Goal: Entertainment & Leisure: Browse casually

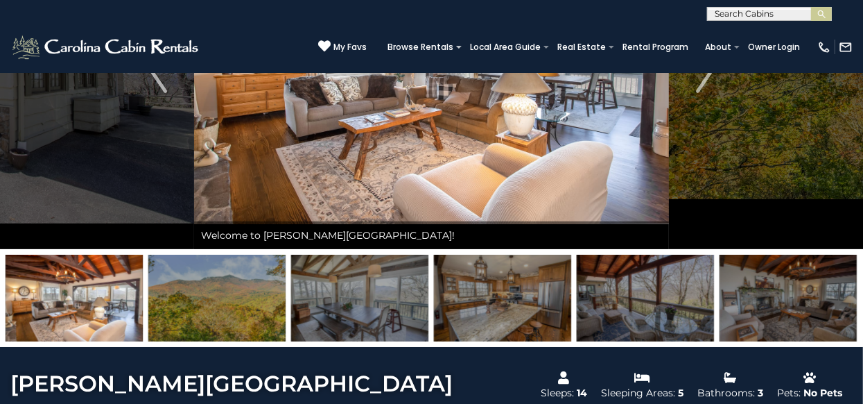
scroll to position [224, 0]
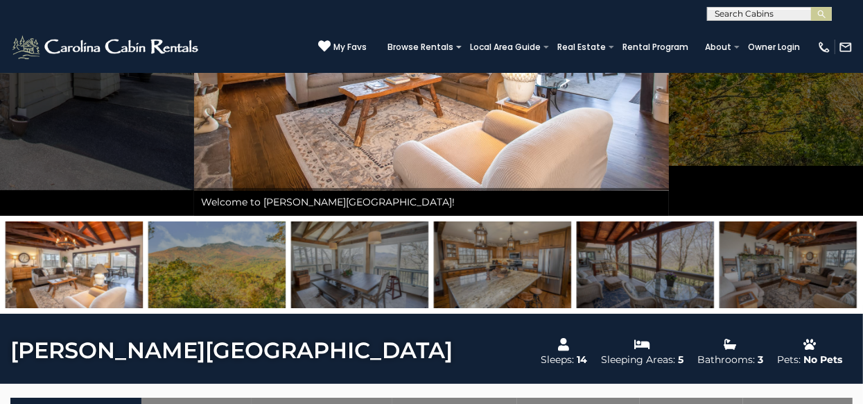
click at [53, 268] on img at bounding box center [74, 264] width 137 height 87
click at [54, 268] on img at bounding box center [74, 264] width 137 height 87
click at [58, 264] on img at bounding box center [74, 264] width 137 height 87
click at [62, 261] on img at bounding box center [74, 264] width 137 height 87
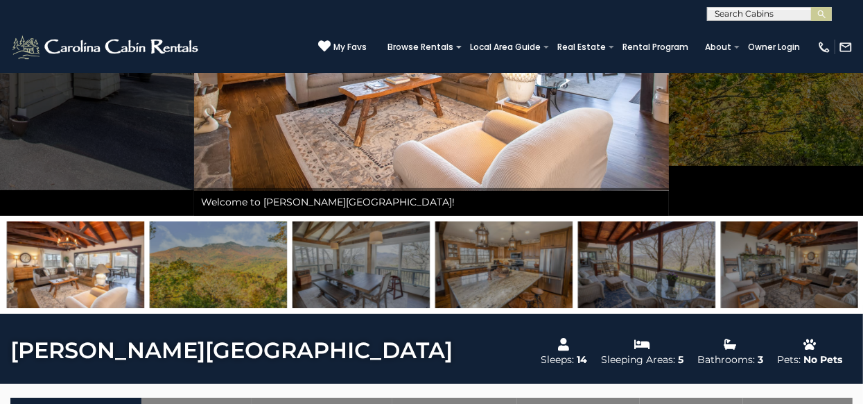
click at [63, 261] on img at bounding box center [75, 264] width 137 height 87
click at [222, 271] on img at bounding box center [218, 264] width 137 height 87
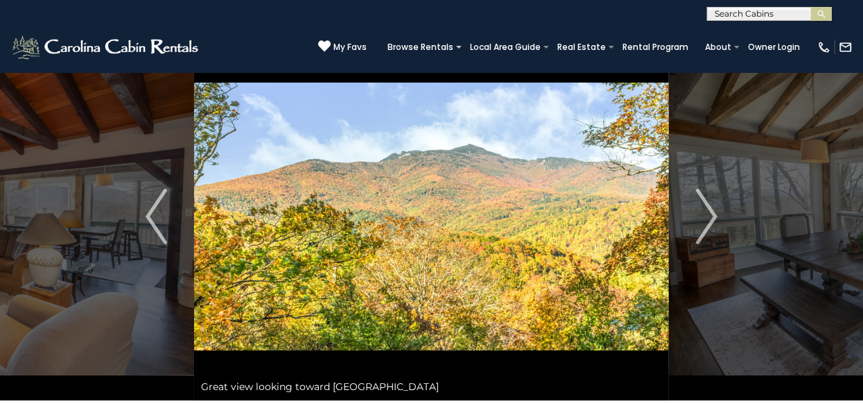
scroll to position [0, 0]
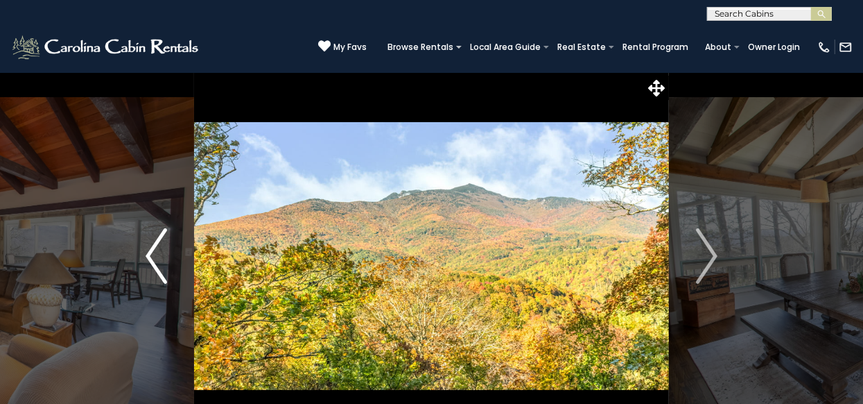
click at [139, 249] on button "Previous" at bounding box center [157, 256] width 76 height 368
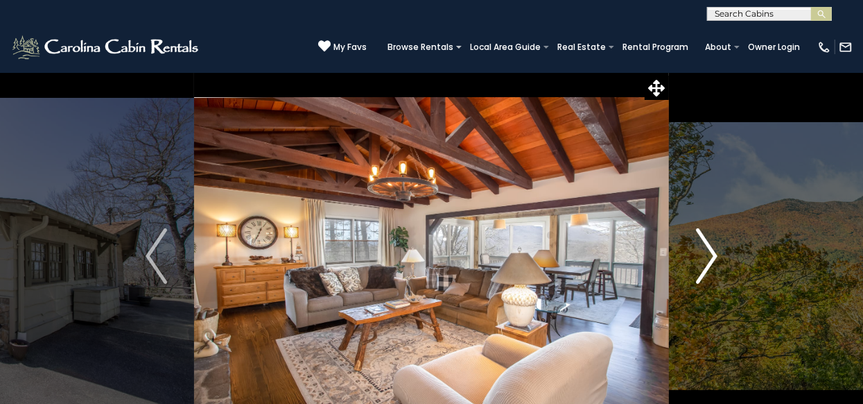
click at [714, 259] on img "Next" at bounding box center [706, 255] width 21 height 55
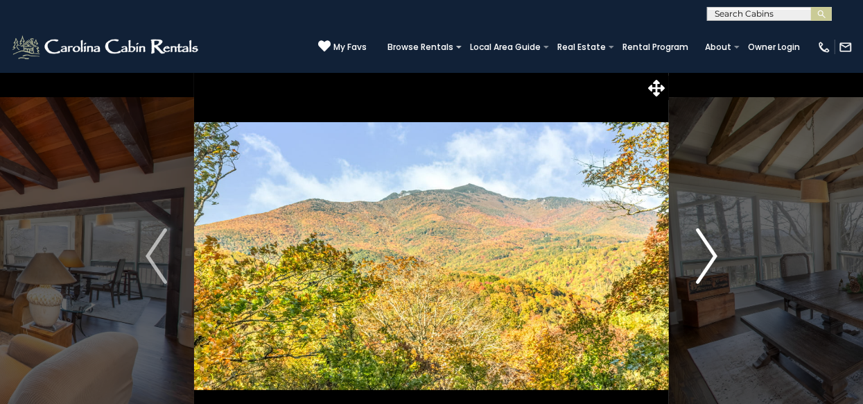
click at [713, 252] on img "Next" at bounding box center [706, 255] width 21 height 55
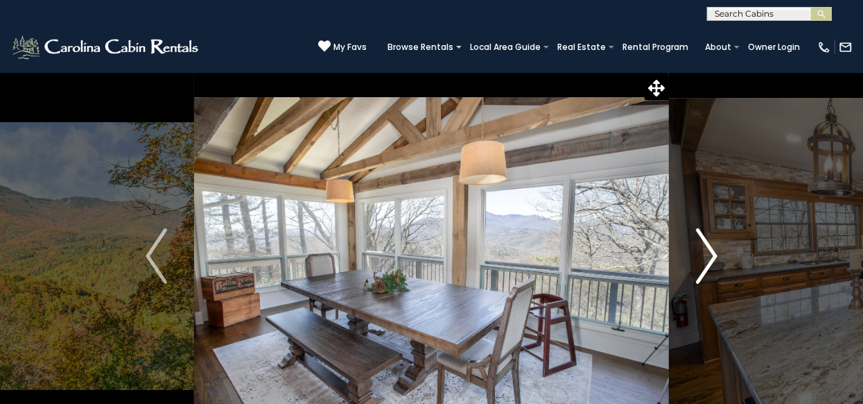
click at [713, 252] on img "Next" at bounding box center [706, 255] width 21 height 55
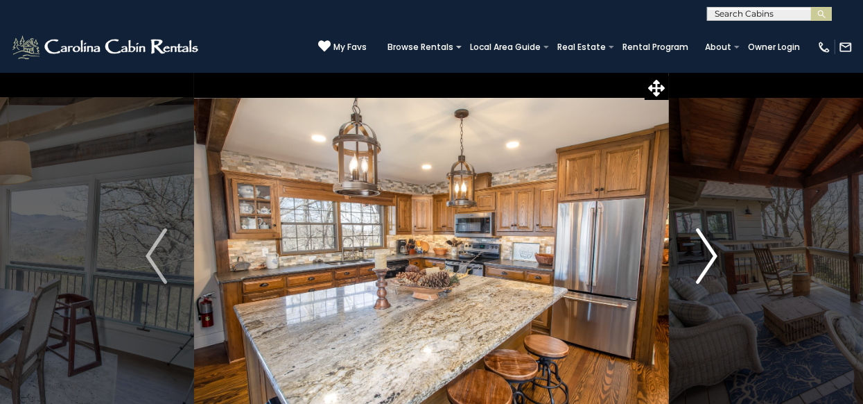
click at [713, 252] on img "Next" at bounding box center [706, 255] width 21 height 55
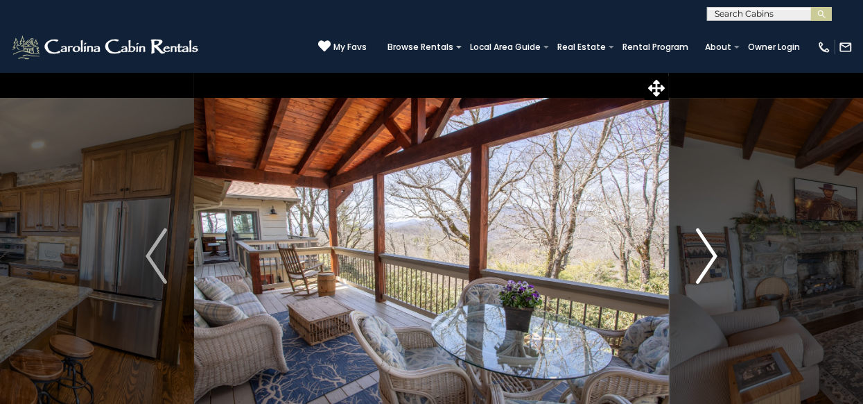
click at [713, 252] on img "Next" at bounding box center [706, 255] width 21 height 55
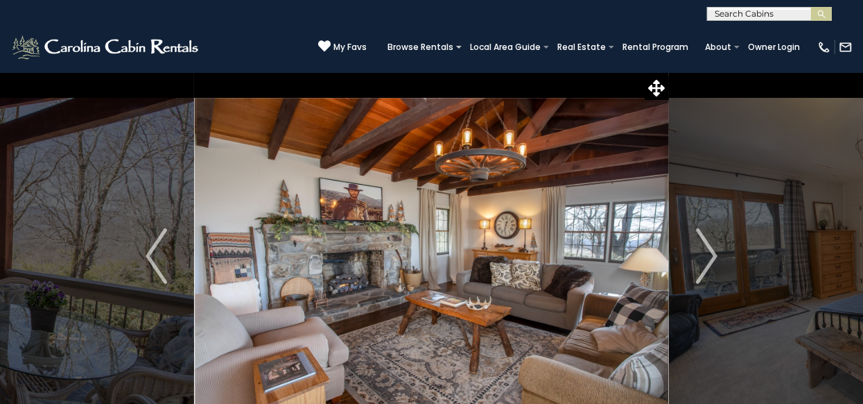
scroll to position [42, 0]
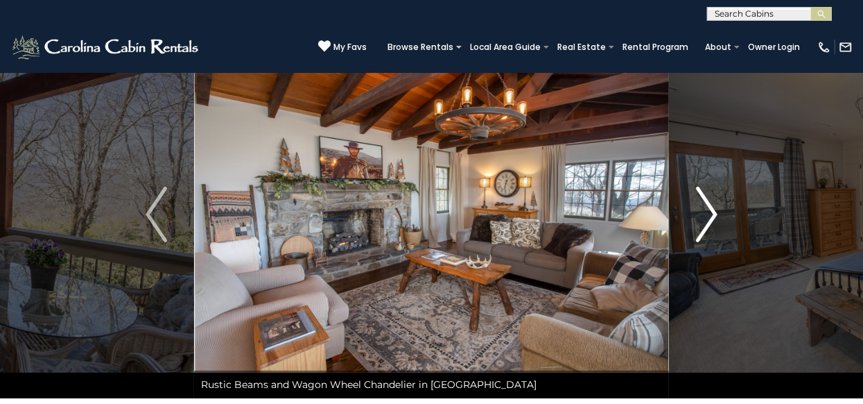
click at [711, 213] on img "Next" at bounding box center [706, 214] width 21 height 55
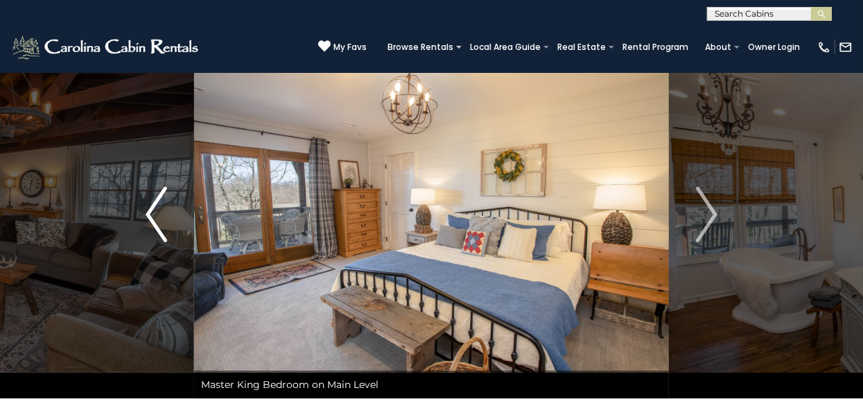
click at [159, 190] on img "Previous" at bounding box center [156, 214] width 21 height 55
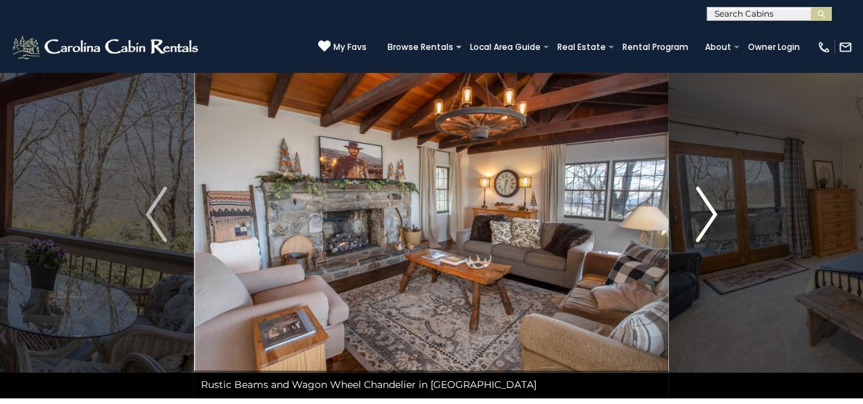
click at [718, 212] on button "Next" at bounding box center [707, 215] width 76 height 368
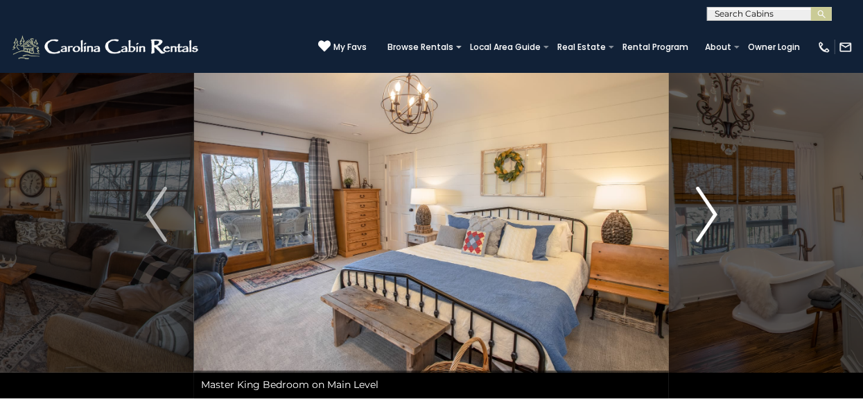
click at [718, 212] on button "Next" at bounding box center [707, 215] width 76 height 368
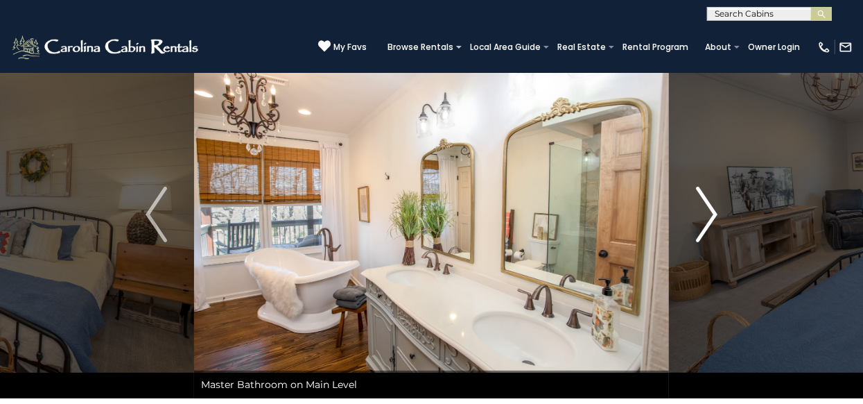
click at [718, 213] on button "Next" at bounding box center [707, 215] width 76 height 368
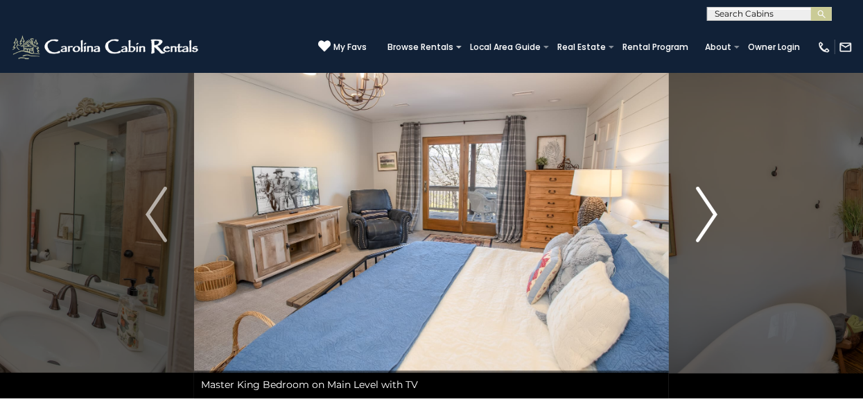
click at [718, 213] on button "Next" at bounding box center [707, 215] width 76 height 368
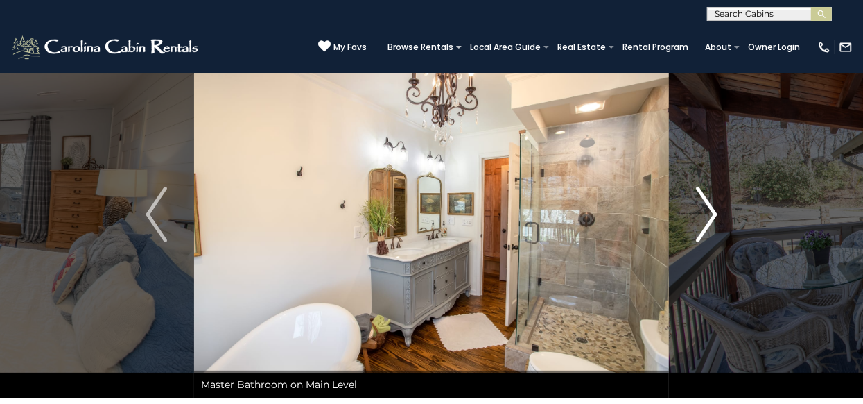
click at [717, 213] on img "Next" at bounding box center [706, 214] width 21 height 55
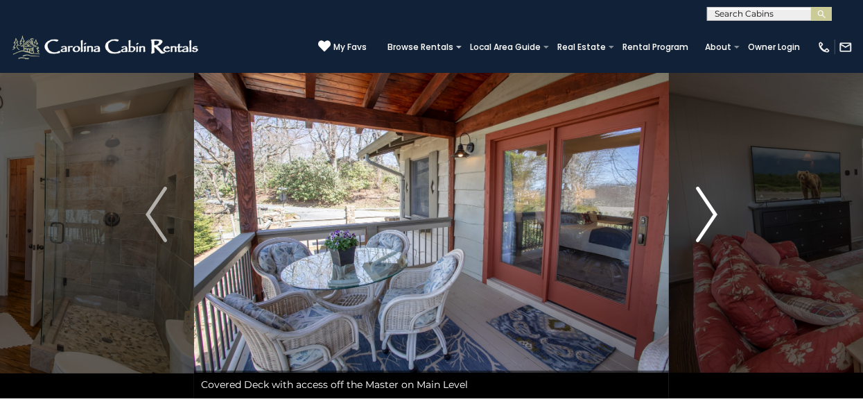
click at [717, 213] on img "Next" at bounding box center [706, 214] width 21 height 55
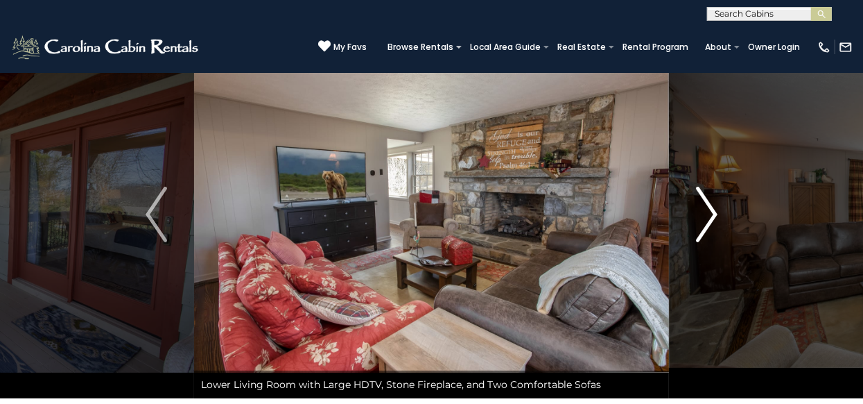
click at [717, 213] on img "Next" at bounding box center [706, 214] width 21 height 55
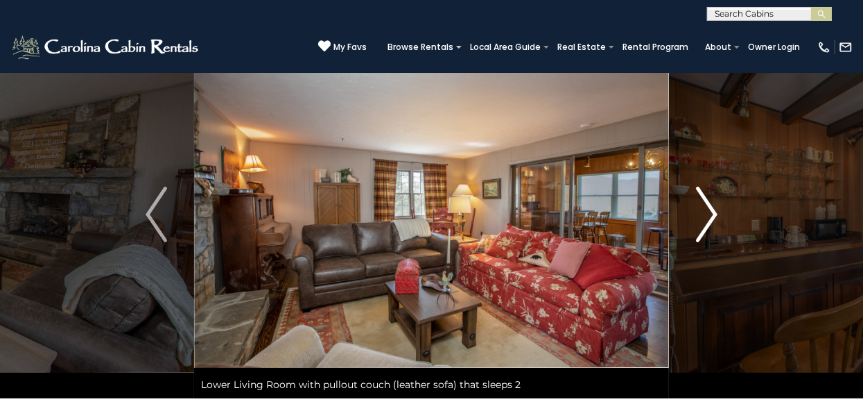
click at [717, 213] on img "Next" at bounding box center [706, 214] width 21 height 55
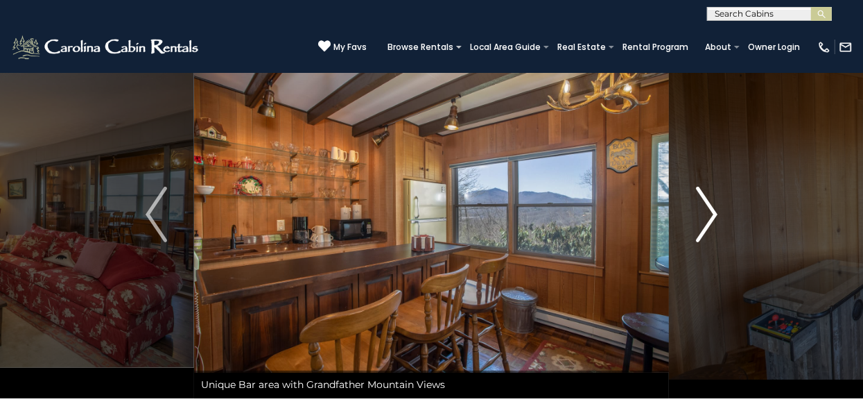
click at [717, 213] on img "Next" at bounding box center [706, 214] width 21 height 55
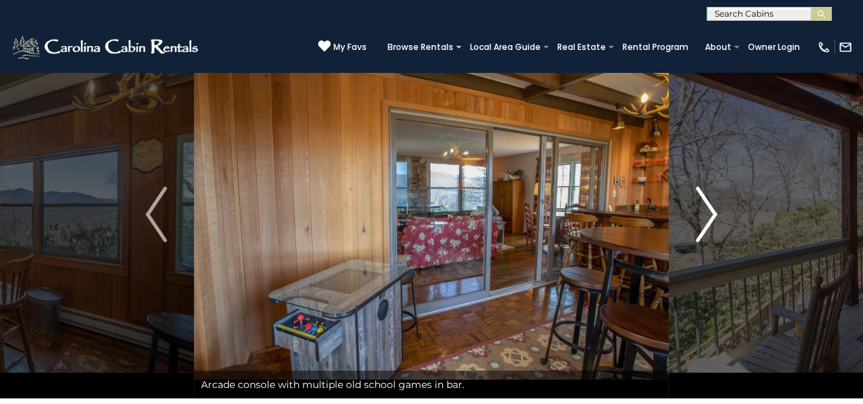
click at [717, 213] on img "Next" at bounding box center [706, 214] width 21 height 55
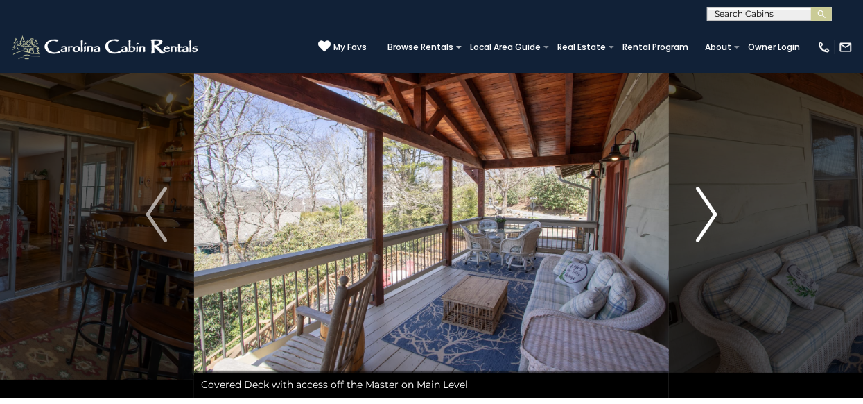
click at [717, 213] on img "Next" at bounding box center [706, 214] width 21 height 55
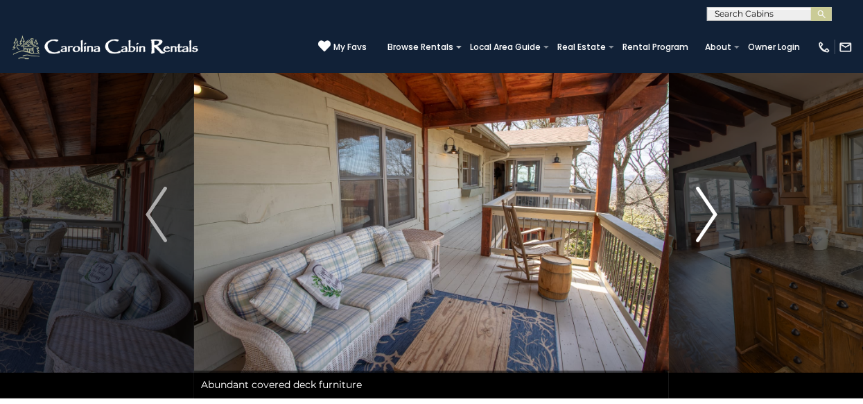
click at [717, 213] on img "Next" at bounding box center [706, 214] width 21 height 55
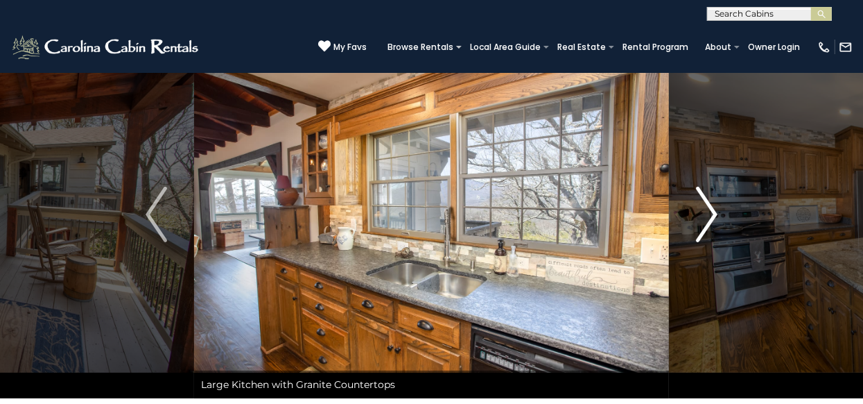
click at [717, 213] on img "Next" at bounding box center [706, 214] width 21 height 55
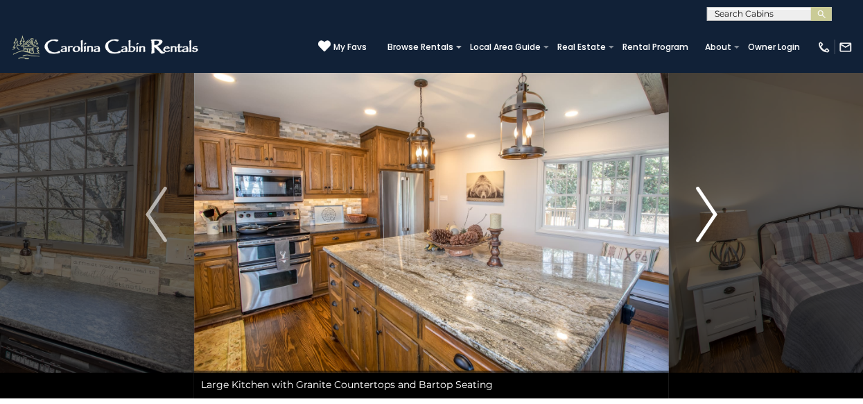
click at [717, 213] on img "Next" at bounding box center [706, 214] width 21 height 55
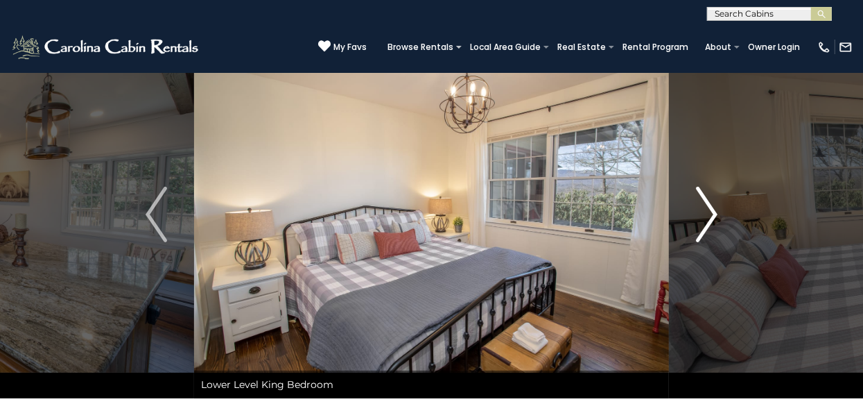
click at [717, 213] on img "Next" at bounding box center [706, 214] width 21 height 55
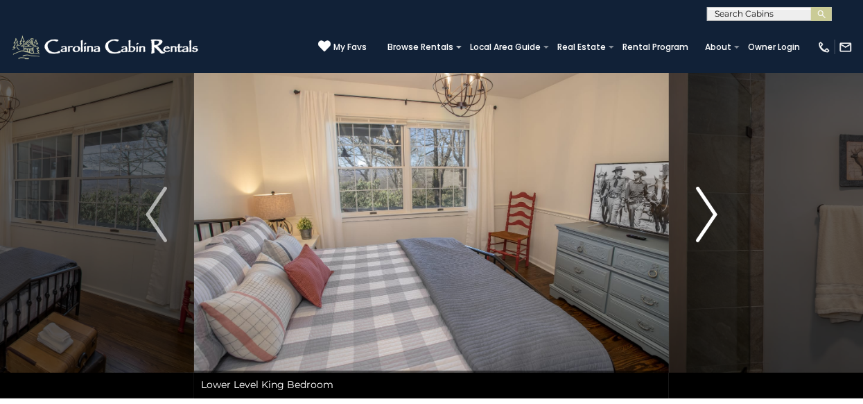
click at [717, 213] on img "Next" at bounding box center [706, 214] width 21 height 55
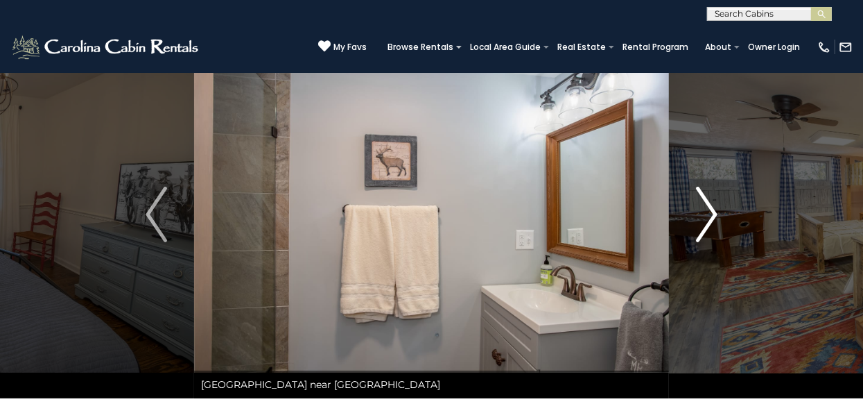
click at [717, 213] on img "Next" at bounding box center [706, 214] width 21 height 55
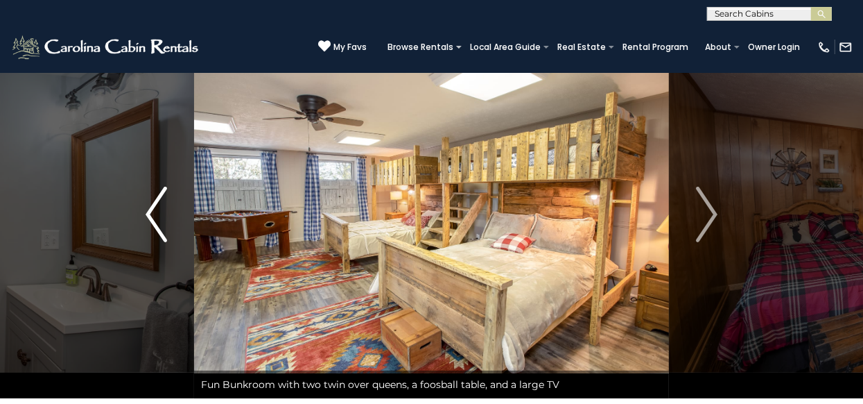
click at [163, 207] on img "Previous" at bounding box center [156, 214] width 21 height 55
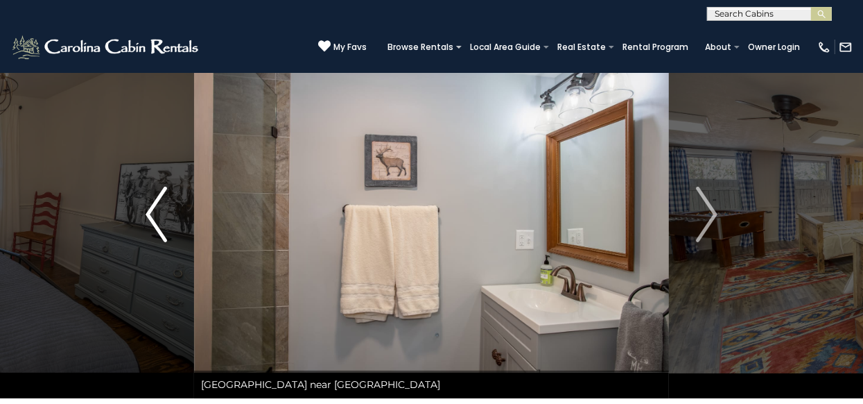
click at [164, 207] on img "Previous" at bounding box center [156, 214] width 21 height 55
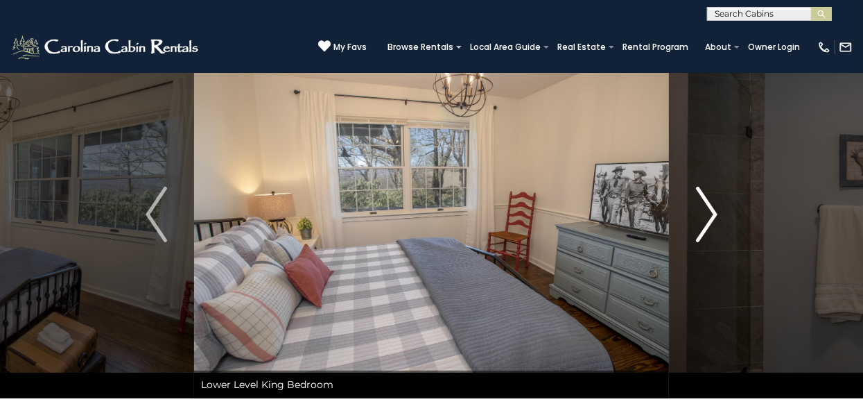
click at [713, 202] on img "Next" at bounding box center [706, 214] width 21 height 55
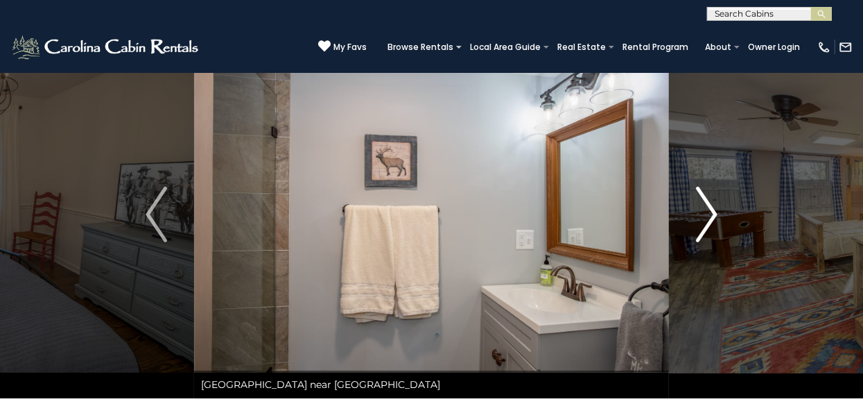
click at [713, 202] on img "Next" at bounding box center [706, 214] width 21 height 55
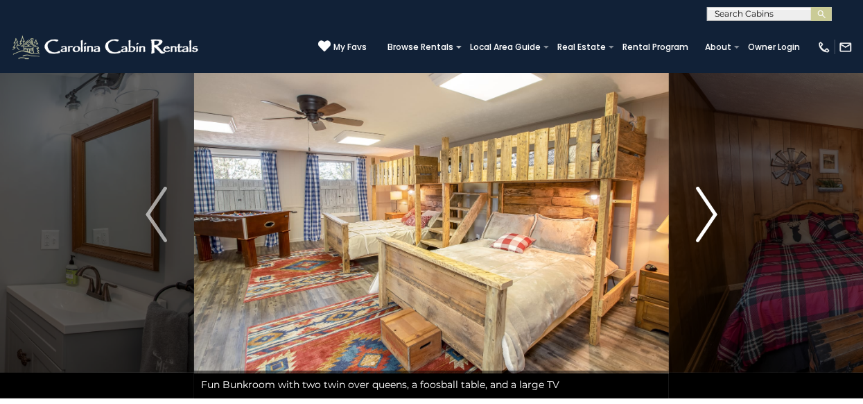
click at [713, 202] on img "Next" at bounding box center [706, 214] width 21 height 55
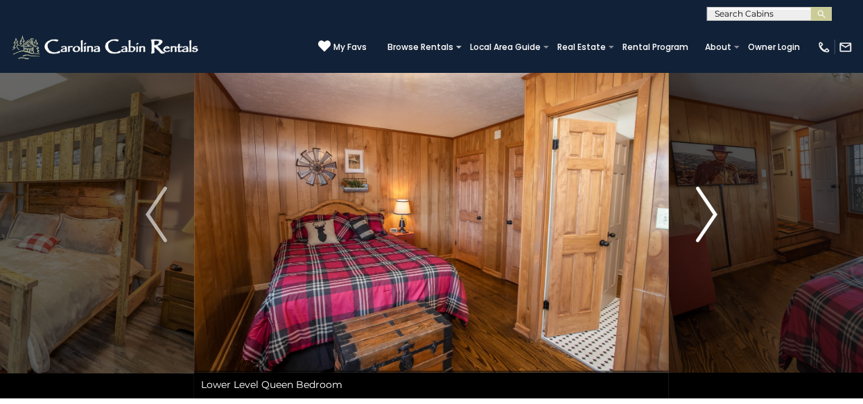
click at [713, 202] on img "Next" at bounding box center [706, 214] width 21 height 55
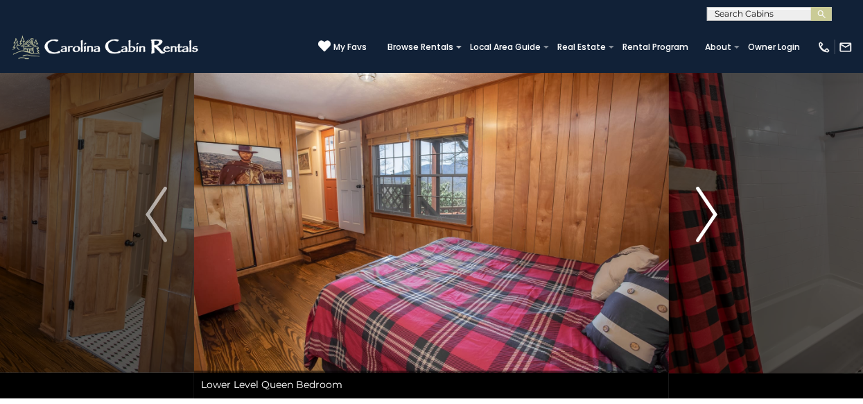
click at [713, 202] on img "Next" at bounding box center [706, 214] width 21 height 55
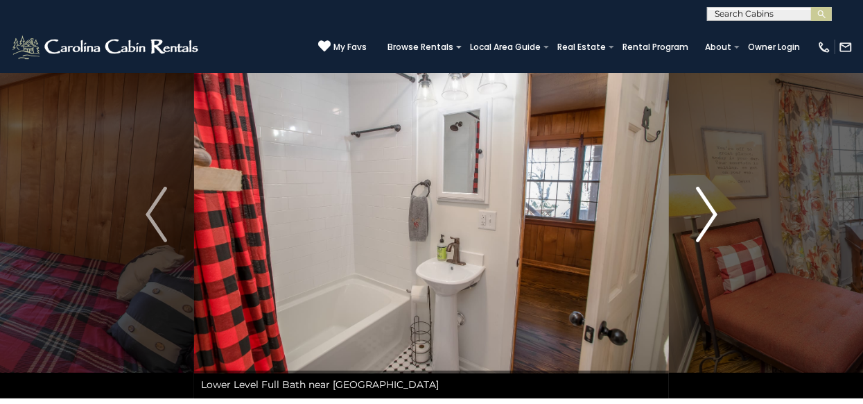
click at [713, 202] on img "Next" at bounding box center [706, 214] width 21 height 55
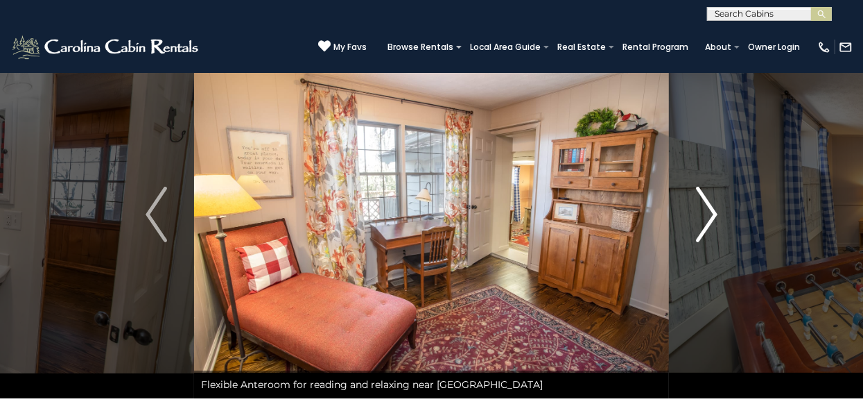
click at [713, 202] on img "Next" at bounding box center [706, 214] width 21 height 55
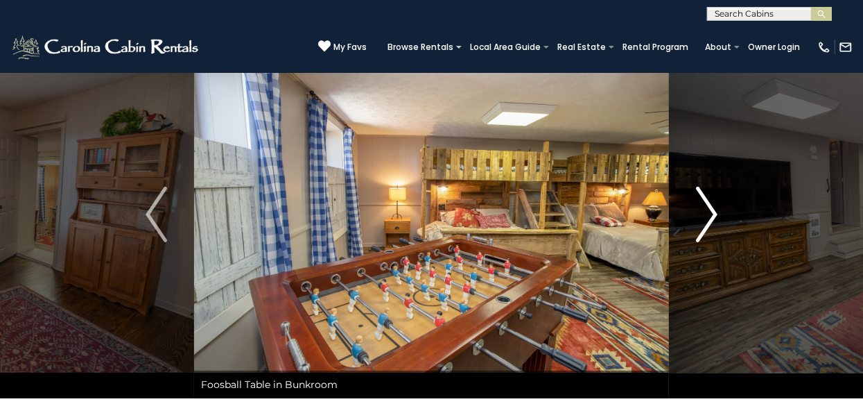
click at [713, 202] on img "Next" at bounding box center [706, 214] width 21 height 55
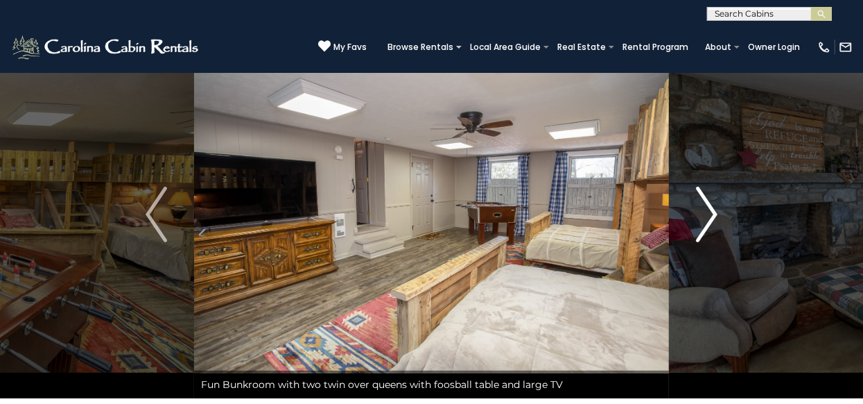
click at [713, 202] on img "Next" at bounding box center [706, 214] width 21 height 55
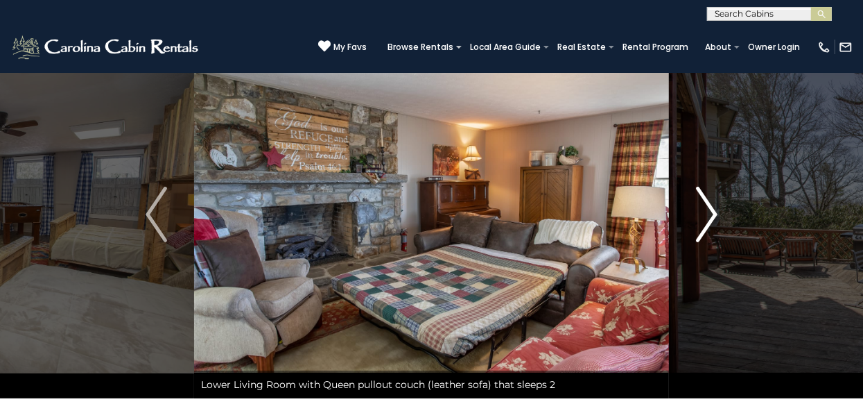
click at [713, 202] on img "Next" at bounding box center [706, 214] width 21 height 55
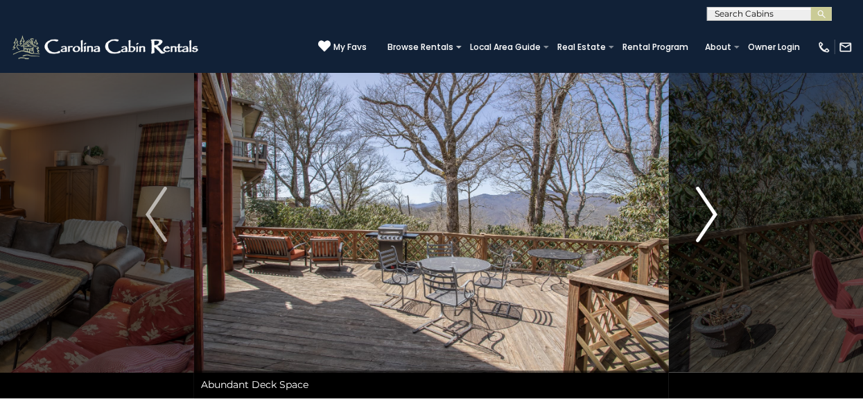
click at [713, 202] on img "Next" at bounding box center [706, 214] width 21 height 55
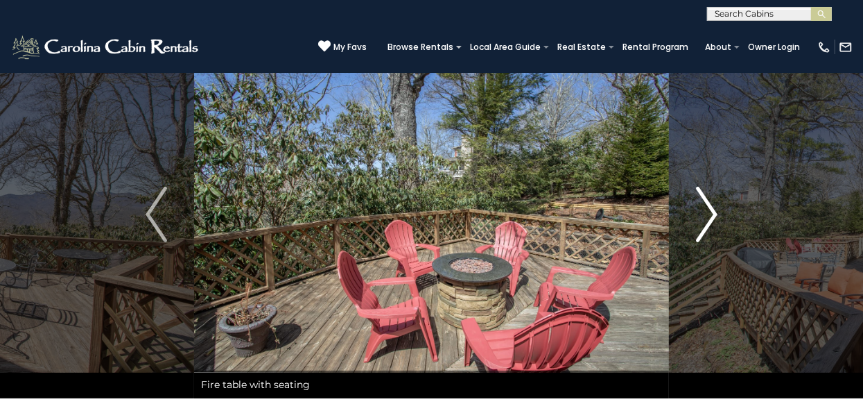
click at [713, 202] on img "Next" at bounding box center [706, 214] width 21 height 55
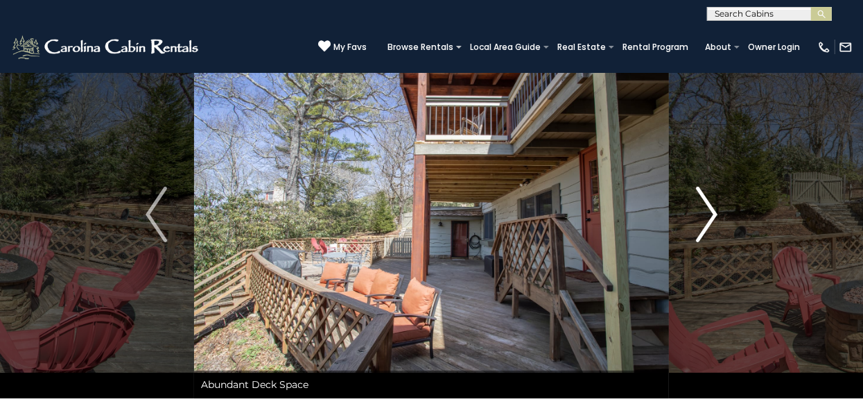
click at [713, 202] on img "Next" at bounding box center [706, 214] width 21 height 55
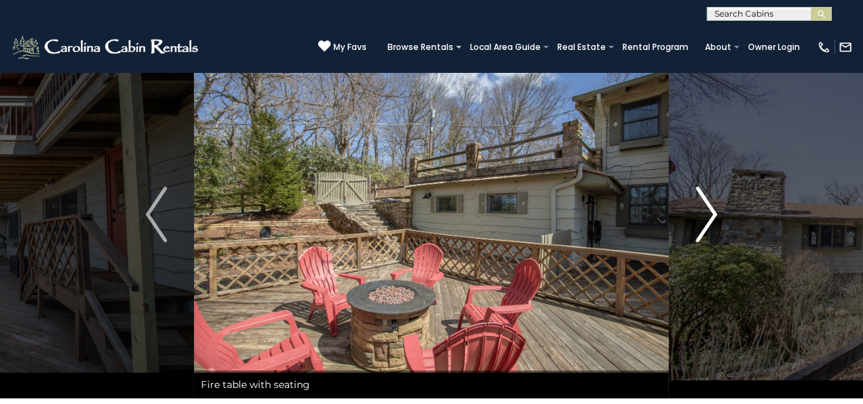
click at [713, 202] on img "Next" at bounding box center [706, 214] width 21 height 55
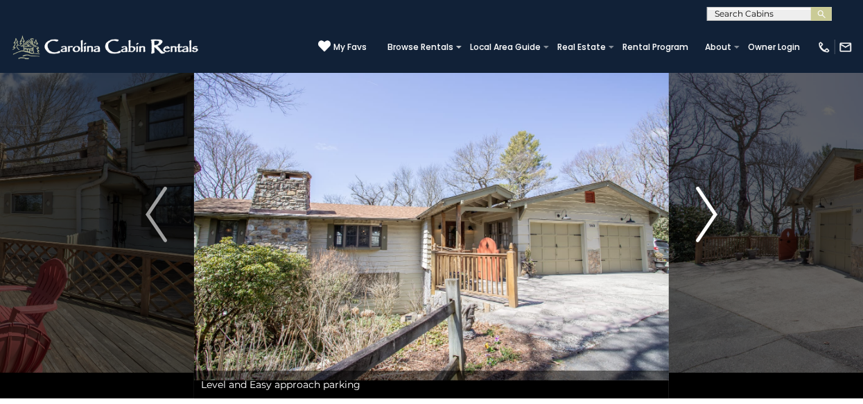
click at [713, 202] on img "Next" at bounding box center [706, 214] width 21 height 55
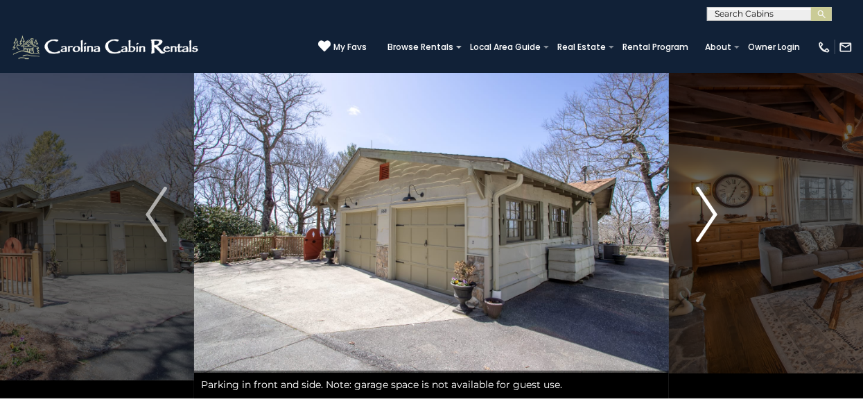
click at [713, 202] on img "Next" at bounding box center [706, 214] width 21 height 55
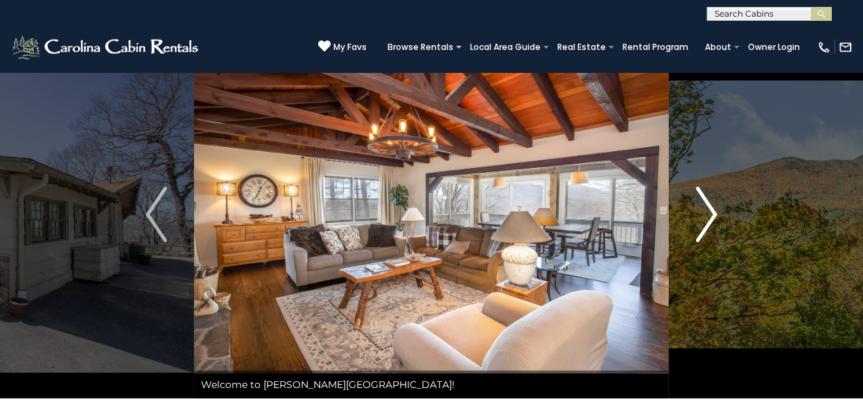
click at [713, 202] on img "Next" at bounding box center [706, 214] width 21 height 55
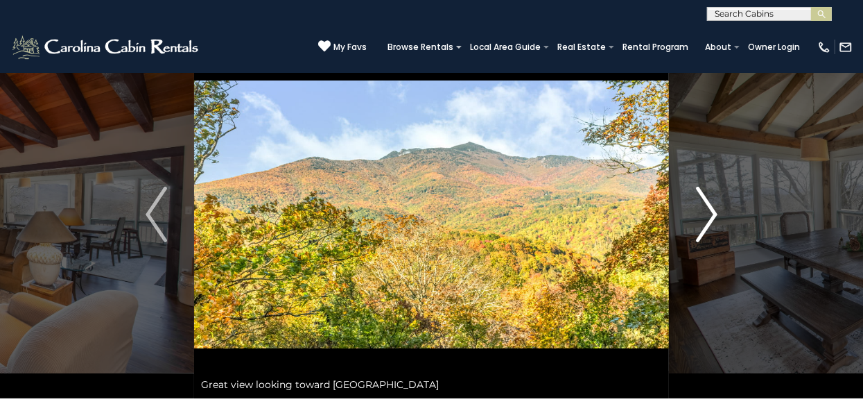
click at [713, 202] on img "Next" at bounding box center [706, 214] width 21 height 55
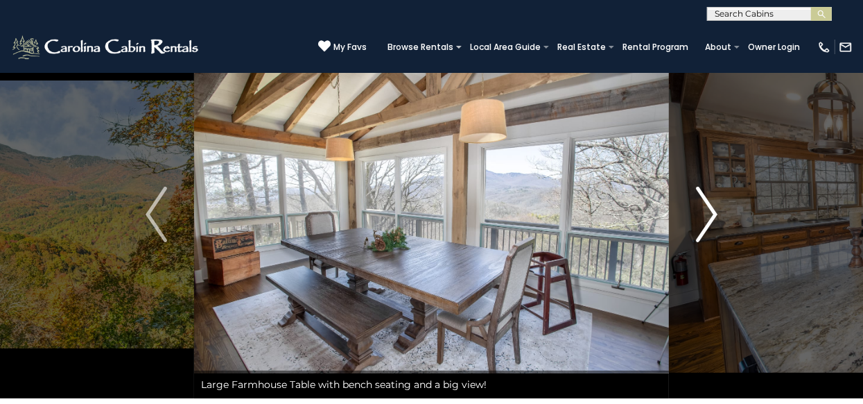
click at [713, 202] on img "Next" at bounding box center [706, 214] width 21 height 55
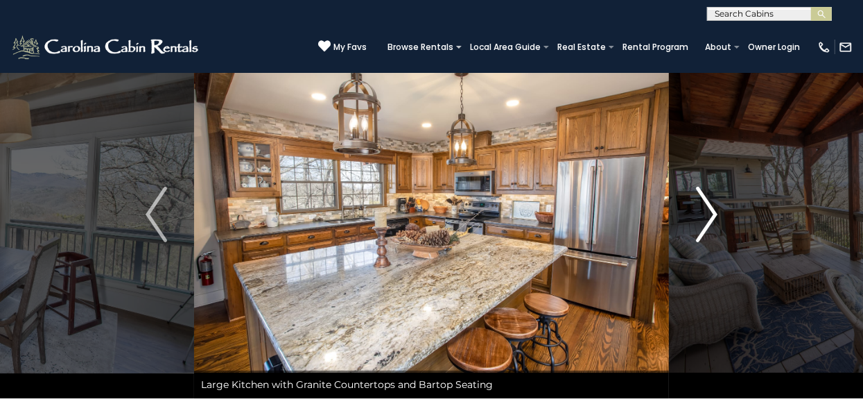
click at [713, 202] on img "Next" at bounding box center [706, 214] width 21 height 55
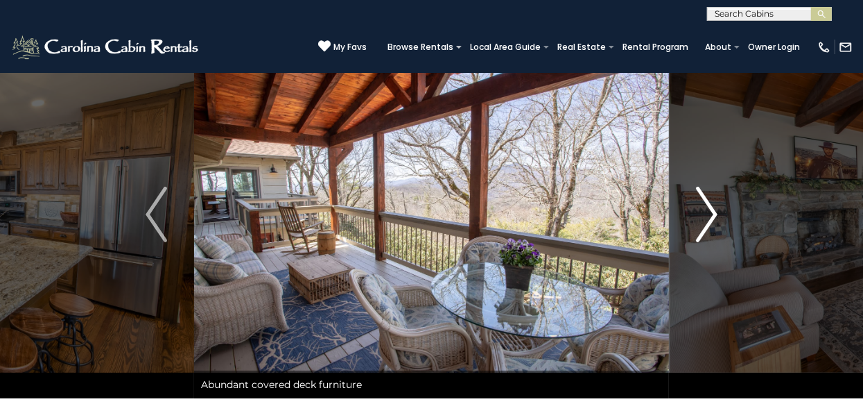
click at [713, 202] on img "Next" at bounding box center [706, 214] width 21 height 55
